Goal: Task Accomplishment & Management: Manage account settings

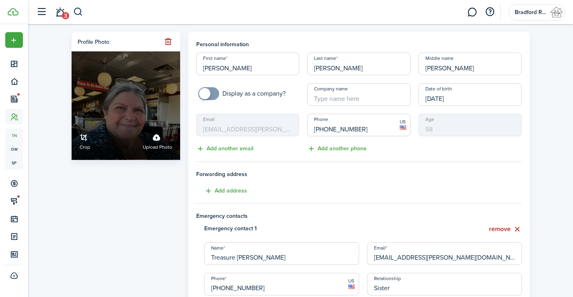
drag, startPoint x: 247, startPoint y: 68, endPoint x: 167, endPoint y: 75, distance: 80.0
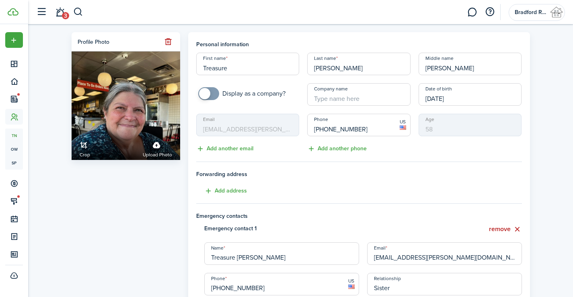
type input "Treasure"
drag, startPoint x: 363, startPoint y: 129, endPoint x: 325, endPoint y: 132, distance: 37.9
click at [325, 132] on input "[PHONE_NUMBER]" at bounding box center [358, 125] width 103 height 23
click at [362, 130] on input "[PHONE_NUMBER]" at bounding box center [358, 125] width 103 height 23
drag, startPoint x: 370, startPoint y: 129, endPoint x: 323, endPoint y: 131, distance: 46.7
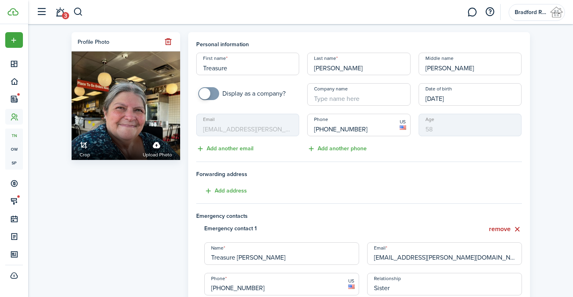
click at [322, 131] on input "[PHONE_NUMBER]" at bounding box center [358, 125] width 103 height 23
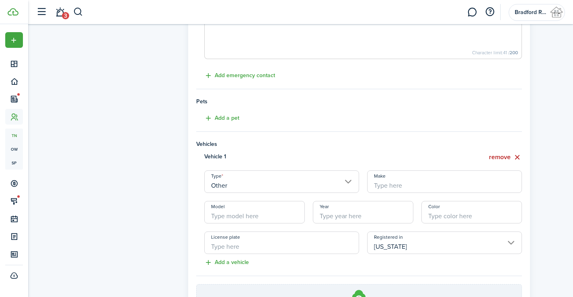
scroll to position [442, 0]
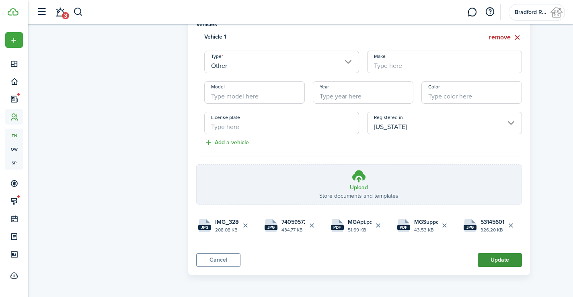
type input "[PHONE_NUMBER]"
click at [490, 257] on button "Update" at bounding box center [500, 260] width 44 height 14
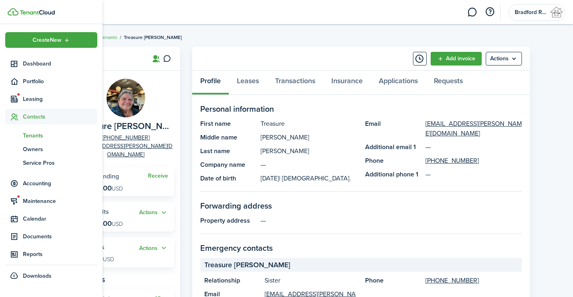
click at [37, 133] on span "Tenants" at bounding box center [60, 136] width 74 height 8
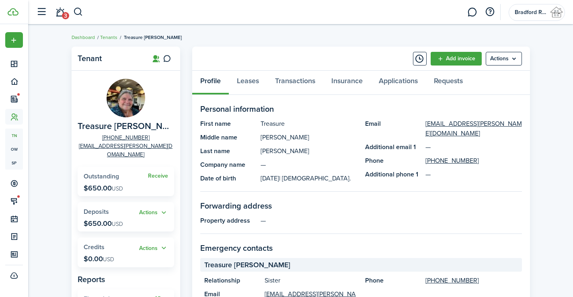
click at [127, 98] on img at bounding box center [126, 98] width 39 height 39
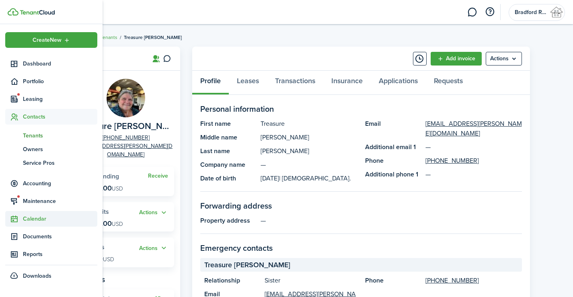
click at [22, 219] on sidebar-link-icon at bounding box center [14, 219] width 18 height 8
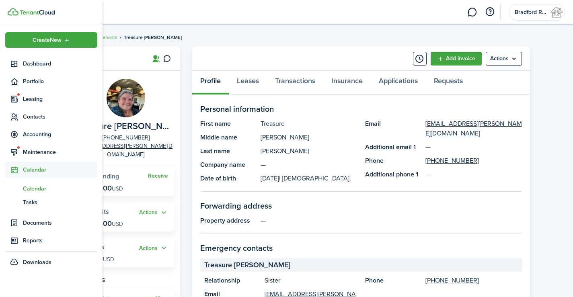
click at [53, 187] on span "Calendar" at bounding box center [60, 189] width 74 height 8
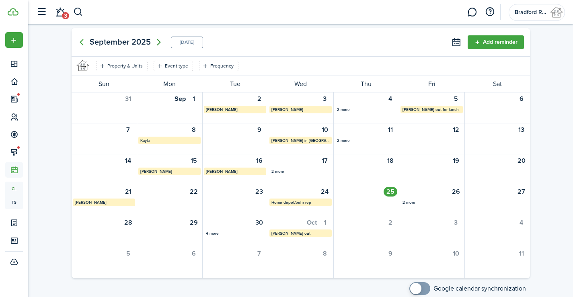
click at [159, 43] on icon "Next page" at bounding box center [159, 42] width 4 height 6
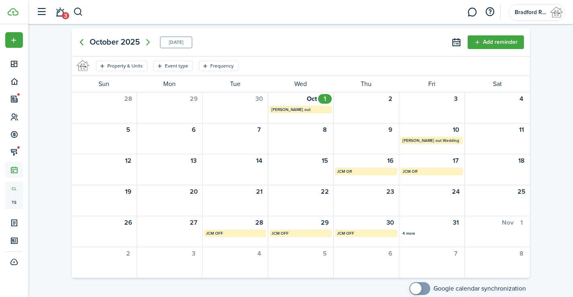
click at [83, 42] on icon "Previous page" at bounding box center [82, 42] width 10 height 10
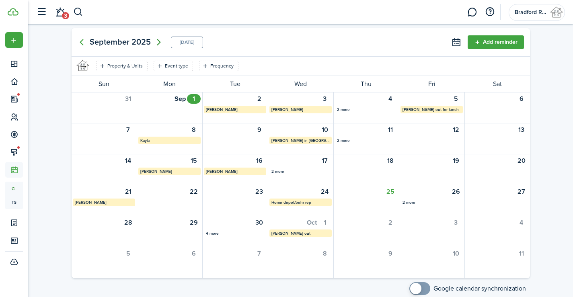
click at [157, 44] on icon "Next page" at bounding box center [159, 42] width 10 height 10
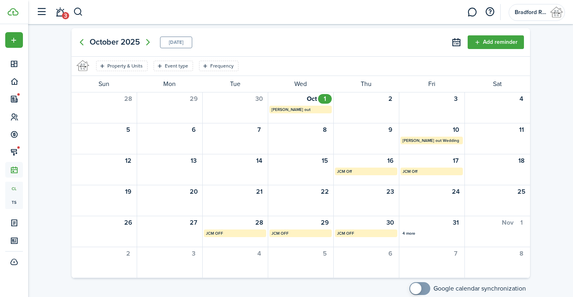
drag, startPoint x: 423, startPoint y: 221, endPoint x: 59, endPoint y: 175, distance: 366.6
click at [59, 175] on div "[DATE] [DATE] Add reminder Property & Units Event type Frequency Save filters C…" at bounding box center [300, 167] width 545 height 287
click at [446, 230] on mbsc-calendar-label "4 more 4 more" at bounding box center [432, 234] width 62 height 8
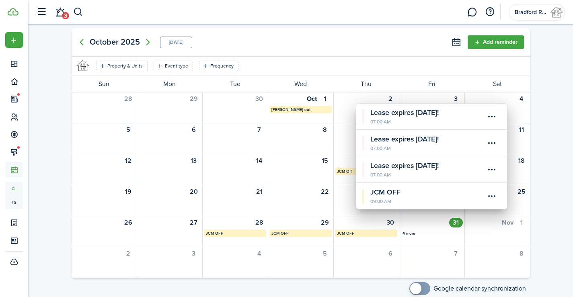
click at [61, 108] on div "[DATE] [DATE] Add reminder Property & Units Event type Frequency Save filters C…" at bounding box center [300, 167] width 545 height 287
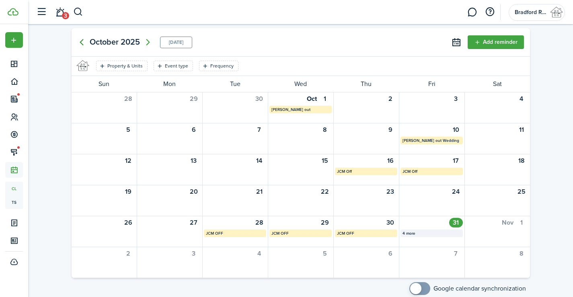
click at [80, 41] on icon "Previous page" at bounding box center [82, 42] width 10 height 10
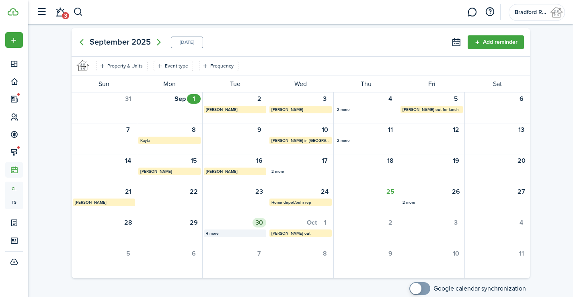
click at [220, 235] on div "4 more" at bounding box center [235, 234] width 58 height 6
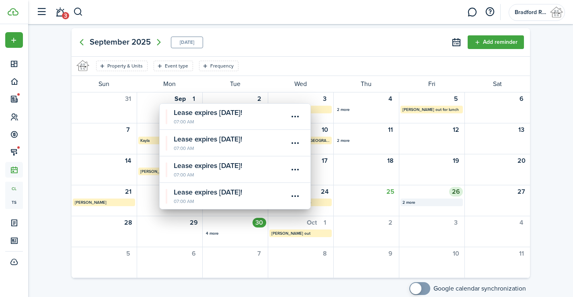
click at [418, 205] on div "2 more" at bounding box center [432, 203] width 58 height 6
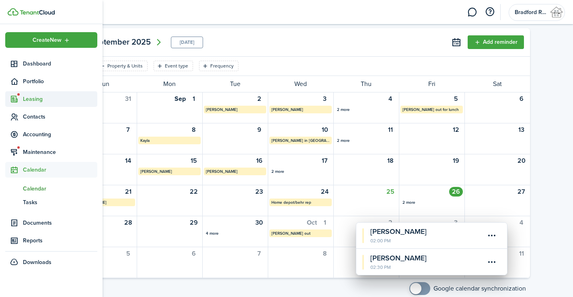
drag, startPoint x: 21, startPoint y: 100, endPoint x: 22, endPoint y: 94, distance: 6.4
click at [21, 98] on sidebar-link-icon at bounding box center [14, 99] width 18 height 8
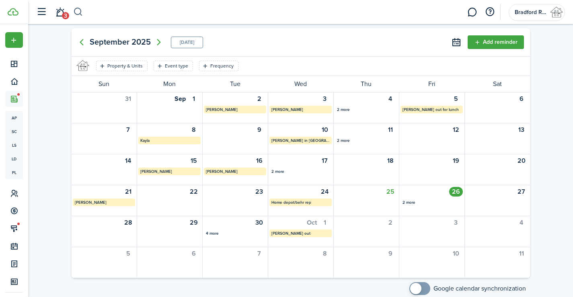
click at [81, 10] on button "button" at bounding box center [78, 12] width 10 height 14
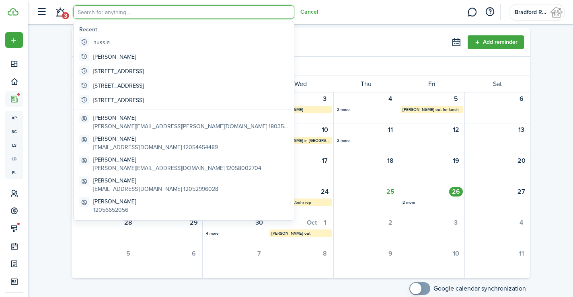
click at [97, 12] on input "search" at bounding box center [183, 12] width 221 height 14
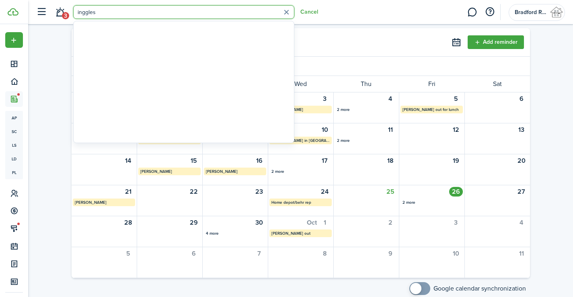
click at [87, 12] on input "inggles" at bounding box center [183, 12] width 221 height 14
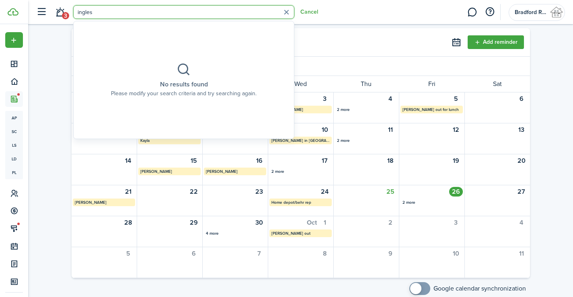
click at [91, 12] on input "ingles" at bounding box center [183, 12] width 221 height 14
click at [137, 12] on input "ingles" at bounding box center [183, 12] width 221 height 14
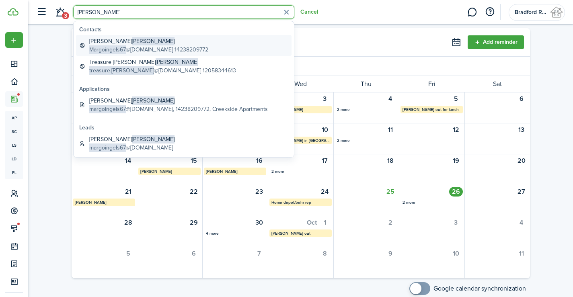
type input "[PERSON_NAME]"
click at [130, 44] on global-search-item-title "[PERSON_NAME]" at bounding box center [148, 41] width 119 height 8
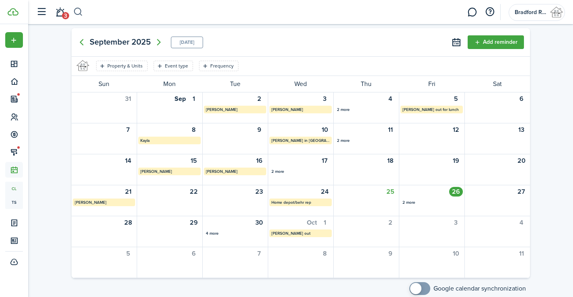
click at [76, 10] on button "button" at bounding box center [78, 12] width 10 height 14
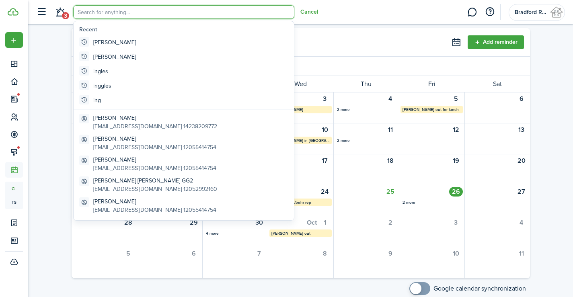
click at [90, 14] on input "search" at bounding box center [183, 12] width 221 height 14
click at [101, 38] on global-search-item-title "[PERSON_NAME]" at bounding box center [114, 42] width 43 height 8
type input "[PERSON_NAME]"
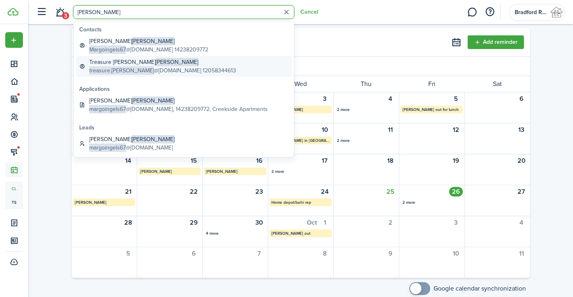
click at [123, 62] on global-search-item-title "Treasure [PERSON_NAME]" at bounding box center [162, 62] width 147 height 8
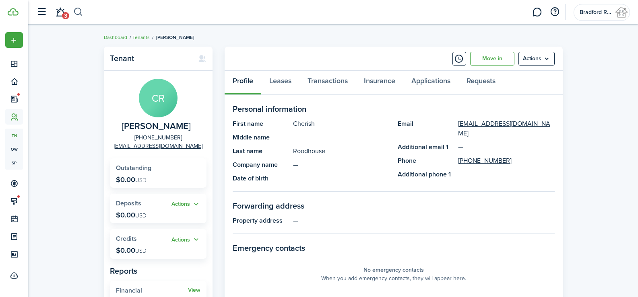
click at [82, 15] on button "button" at bounding box center [78, 12] width 10 height 14
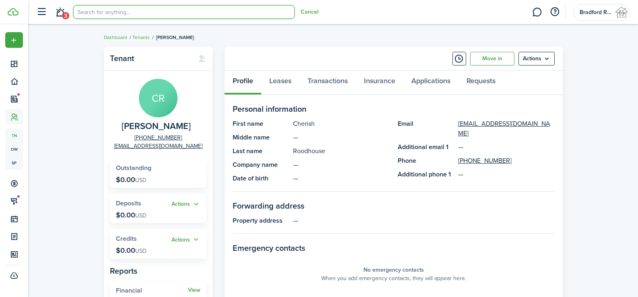
click at [94, 16] on input "search" at bounding box center [183, 12] width 221 height 14
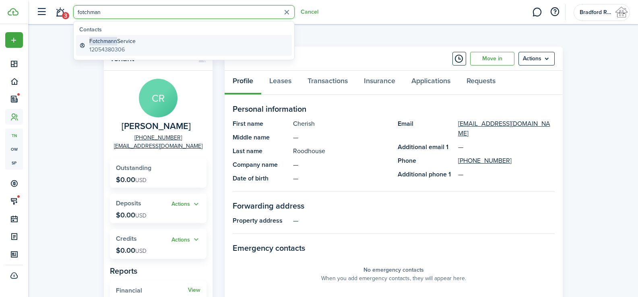
type input "fotchman"
click at [123, 43] on global-search-item-title "Fotchmann Service" at bounding box center [112, 41] width 46 height 8
